Goal: Transaction & Acquisition: Purchase product/service

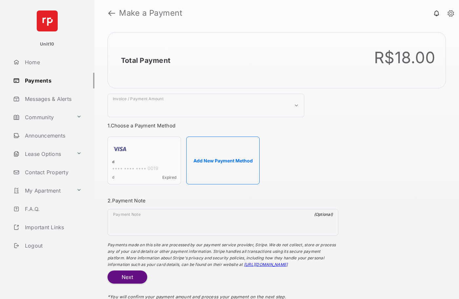
select select "***"
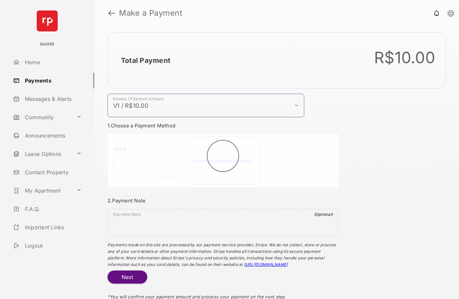
click at [145, 60] on h2 "Total Payment" at bounding box center [145, 60] width 49 height 8
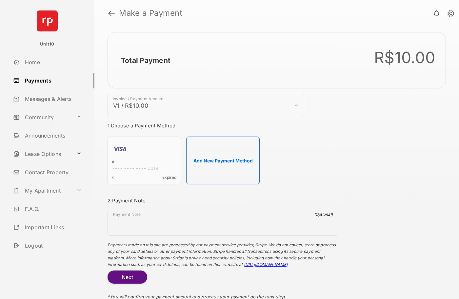
click at [145, 60] on h2 "Total Payment" at bounding box center [145, 60] width 49 height 8
click at [223, 160] on button "Add New Payment Method" at bounding box center [222, 161] width 73 height 48
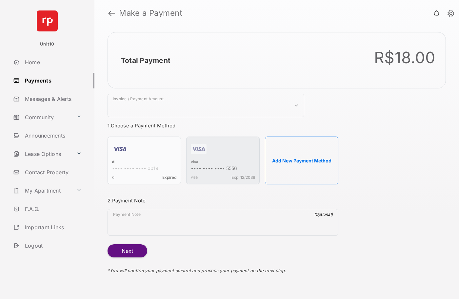
click at [151, 13] on strong "Make a Payment" at bounding box center [150, 13] width 63 height 8
click at [145, 60] on h2 "Total Payment" at bounding box center [145, 60] width 49 height 8
click at [194, 162] on div "visa" at bounding box center [223, 163] width 64 height 6
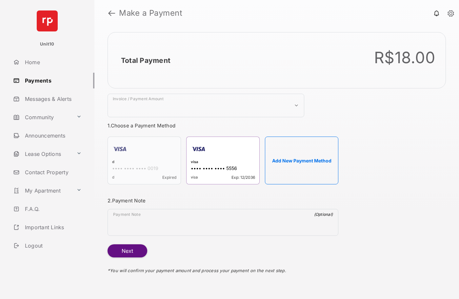
select select "***"
click at [145, 60] on h2 "Total Payment" at bounding box center [145, 60] width 49 height 8
click at [127, 251] on button "Next" at bounding box center [127, 250] width 40 height 13
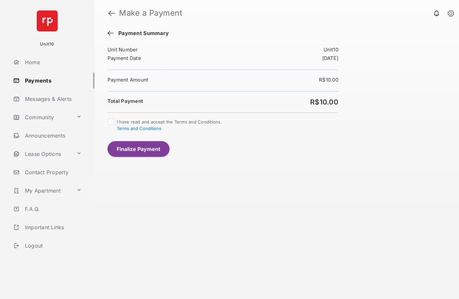
click at [138, 149] on button "Finalize Payment" at bounding box center [138, 149] width 62 height 16
